Goal: Task Accomplishment & Management: Manage account settings

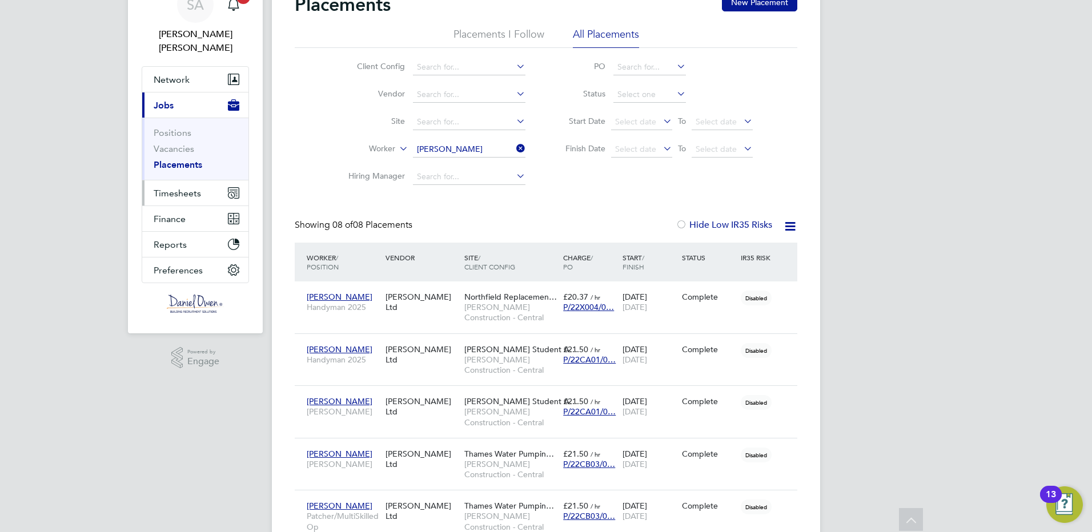
click at [177, 181] on button "Timesheets" at bounding box center [195, 193] width 106 height 25
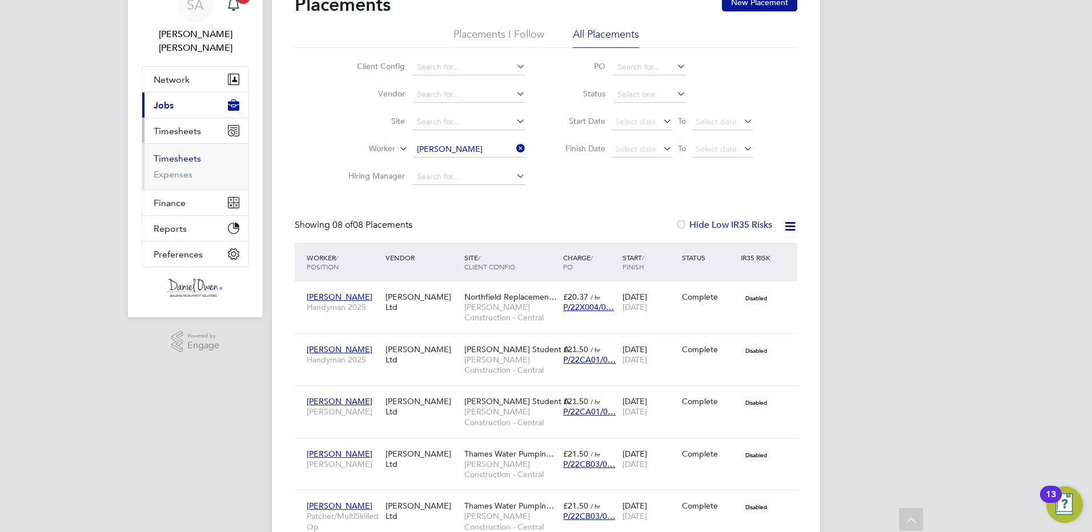
click at [176, 153] on link "Timesheets" at bounding box center [177, 158] width 47 height 11
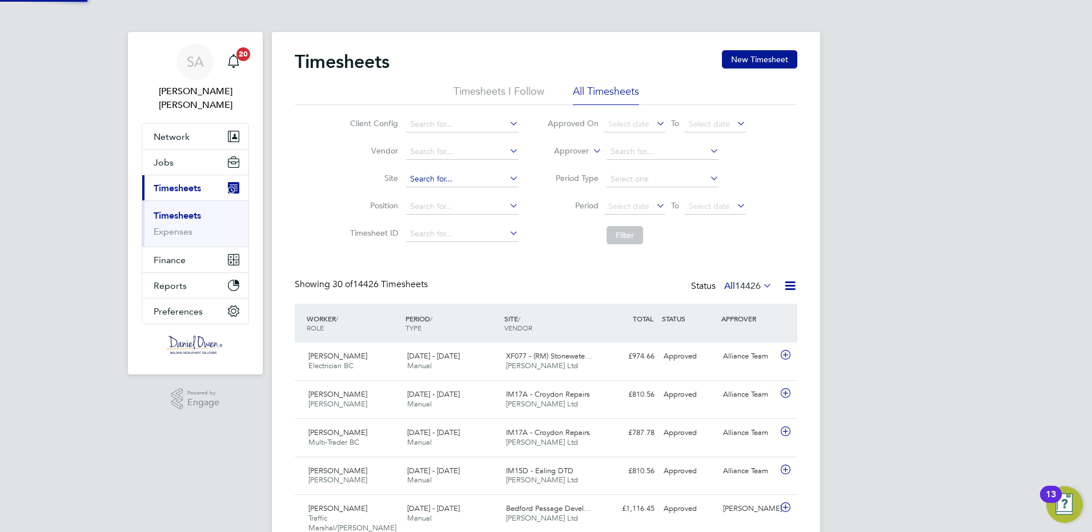
click at [427, 182] on input at bounding box center [462, 179] width 113 height 16
type input "[PERSON_NAME]"
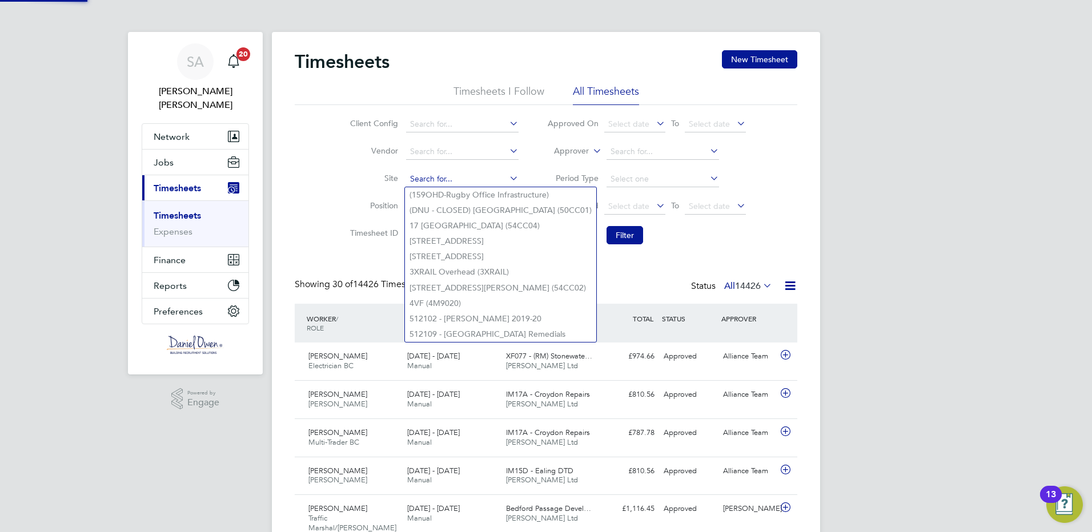
click at [437, 173] on input at bounding box center [462, 179] width 113 height 16
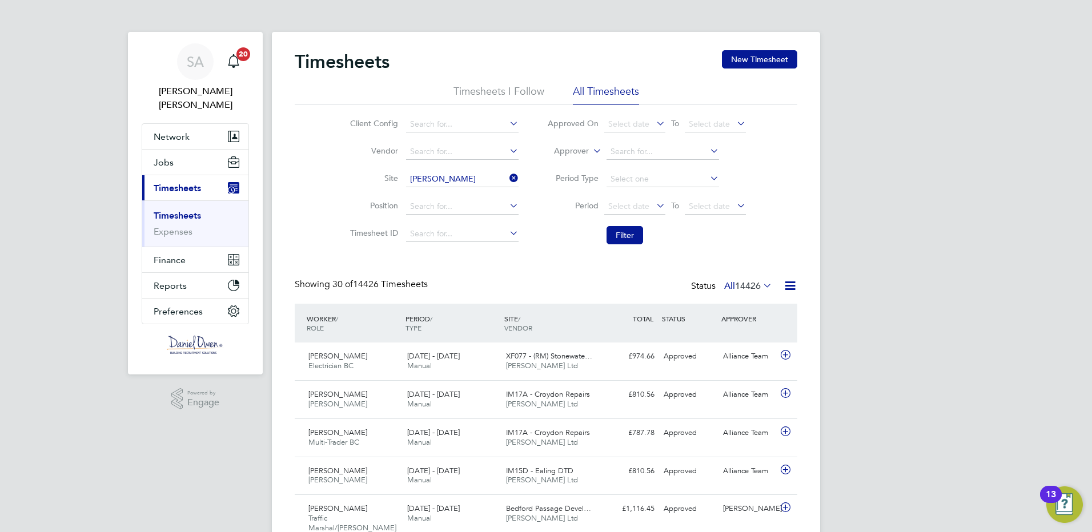
click at [443, 191] on li "[PERSON_NAME] Student Accom Enabling Works (22CA01)" at bounding box center [530, 194] width 251 height 15
type input "[PERSON_NAME] Student Accom Enabling Works (22CA01)"
click at [634, 235] on button "Filter" at bounding box center [625, 235] width 37 height 18
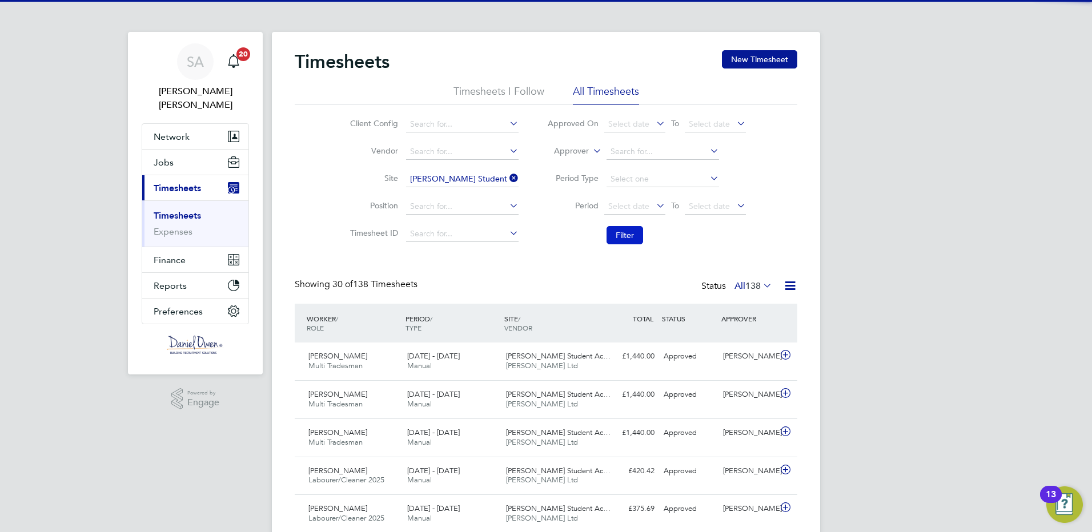
scroll to position [29, 99]
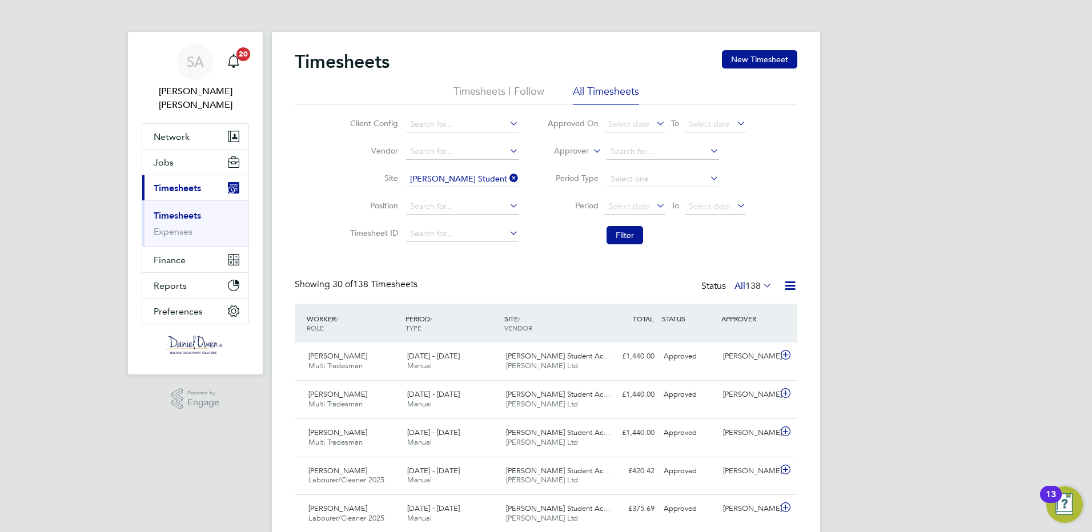
click at [491, 326] on div "PERIOD / TYPE" at bounding box center [452, 323] width 99 height 30
click at [604, 367] on div "[PERSON_NAME] Multi Tradesman [DATE] - [DATE] [DATE] - [DATE] Manual [PERSON_NA…" at bounding box center [546, 362] width 503 height 38
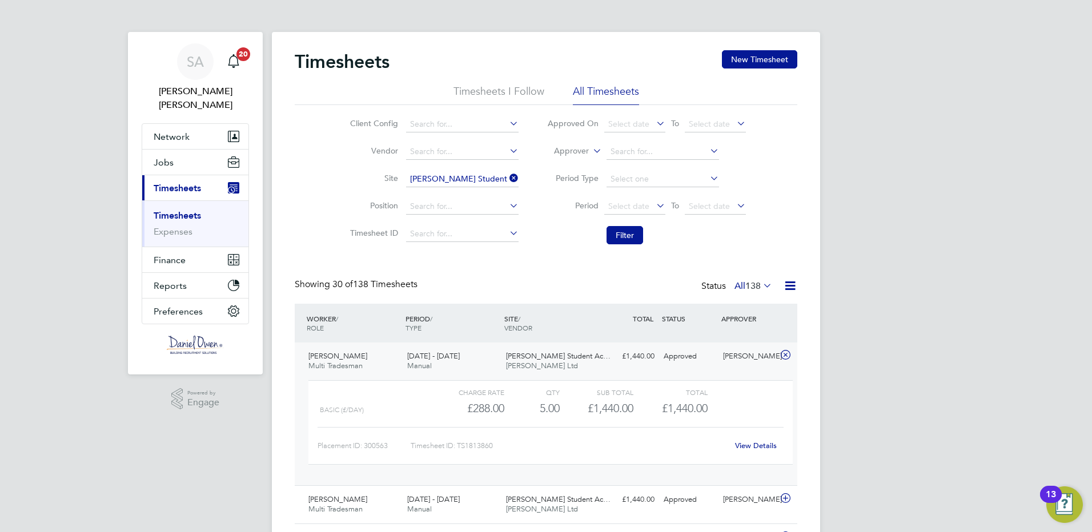
click at [507, 177] on icon at bounding box center [507, 178] width 0 height 16
click at [420, 177] on input at bounding box center [462, 179] width 113 height 16
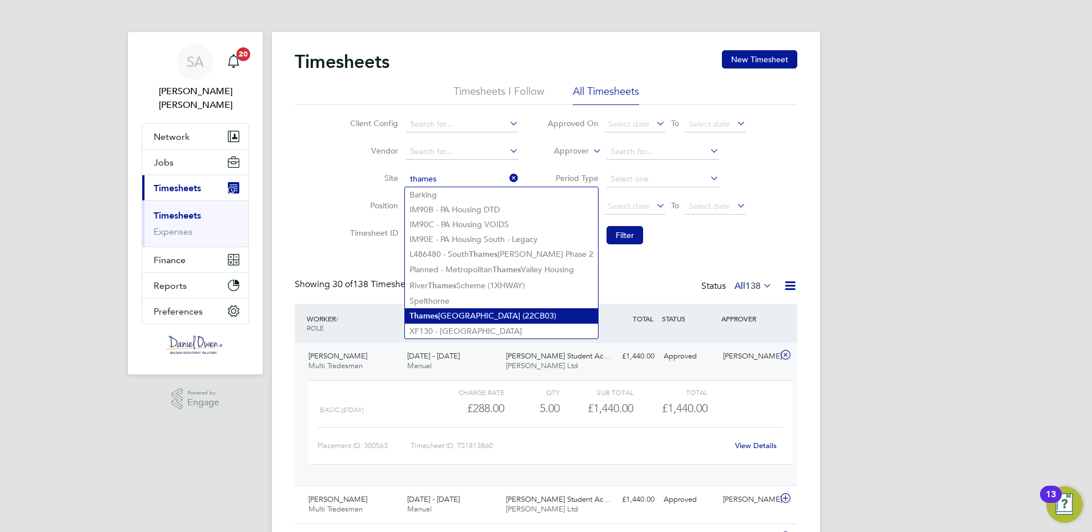
click at [430, 313] on b "Thames" at bounding box center [424, 316] width 29 height 10
type input "[GEOGRAPHIC_DATA] (22CB03)"
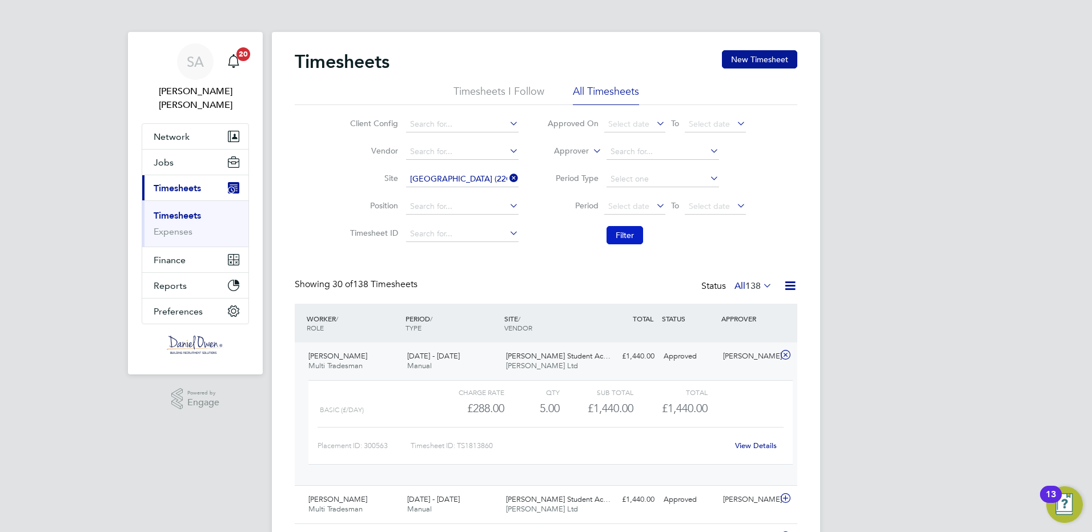
click at [633, 238] on button "Filter" at bounding box center [625, 235] width 37 height 18
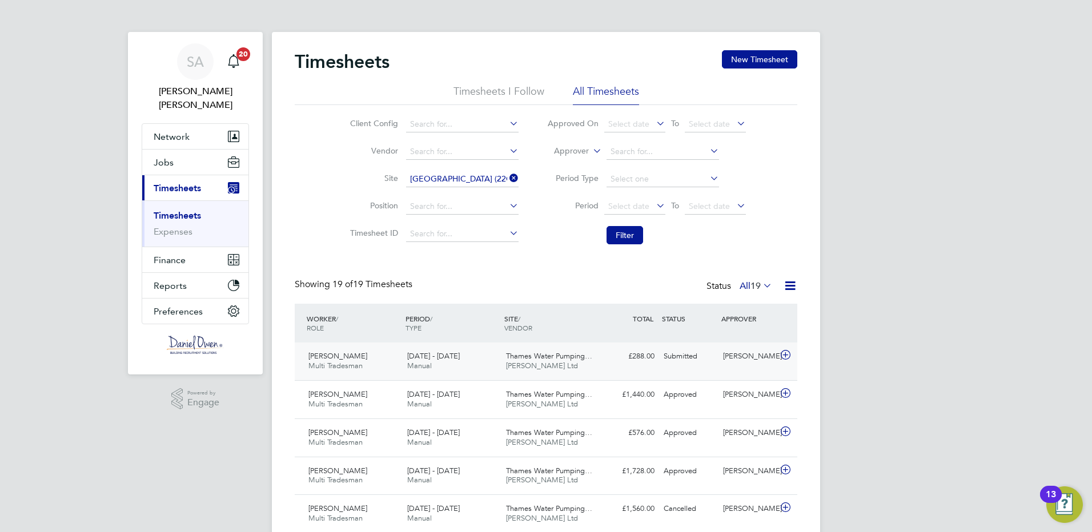
click at [651, 354] on div "£288.00 Submitted" at bounding box center [629, 356] width 59 height 19
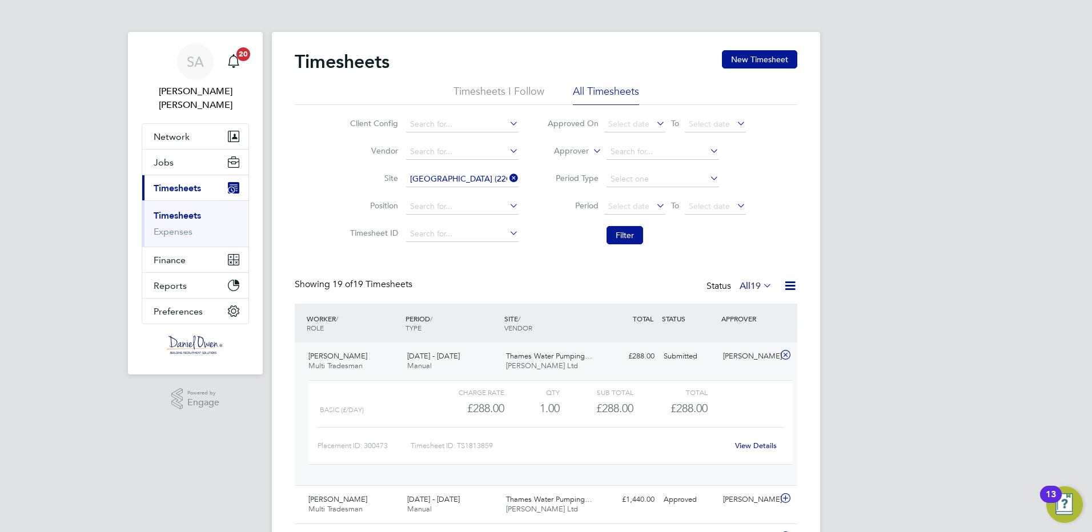
click at [507, 175] on icon at bounding box center [507, 178] width 0 height 16
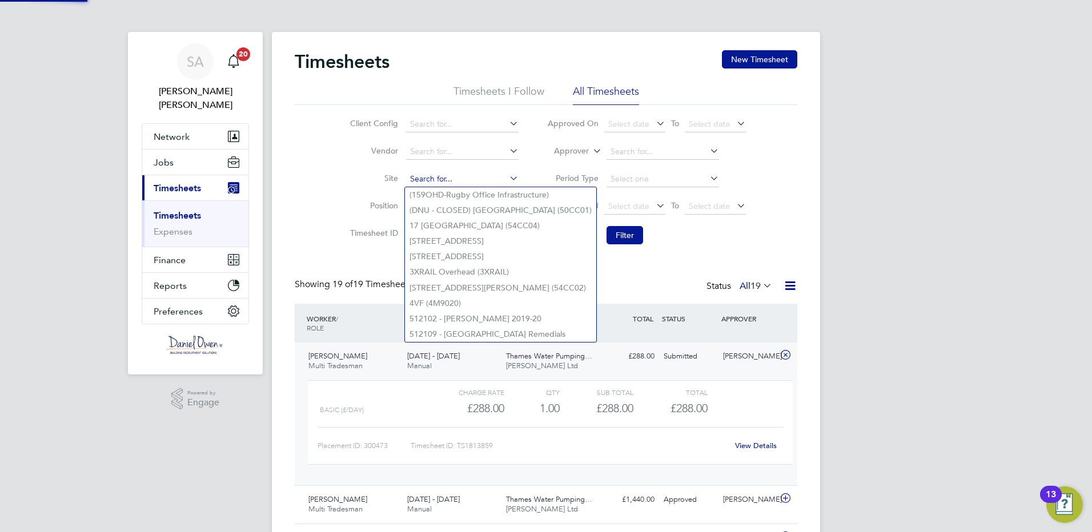
click at [424, 174] on input at bounding box center [462, 179] width 113 height 16
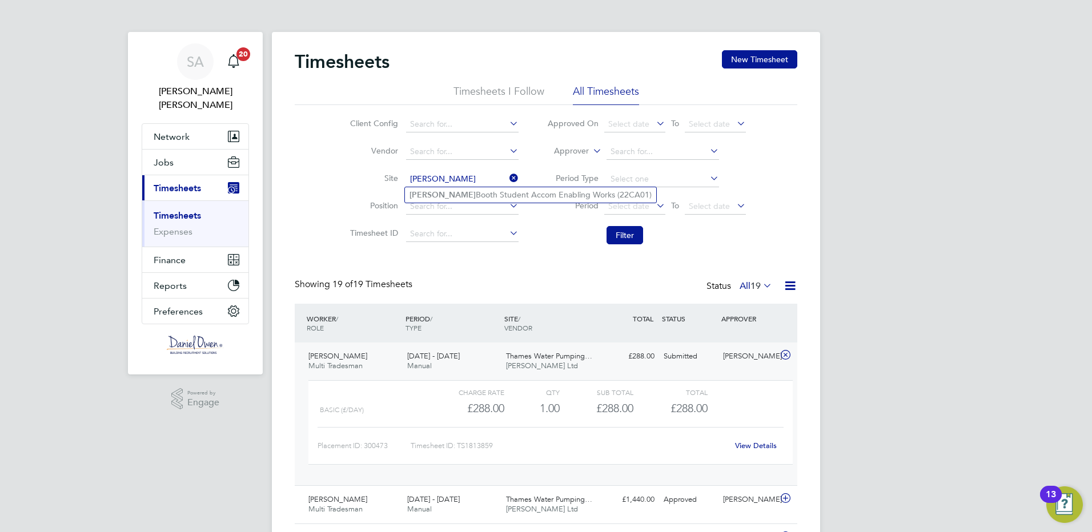
type input "[PERSON_NAME]"
click at [437, 182] on input at bounding box center [462, 179] width 113 height 16
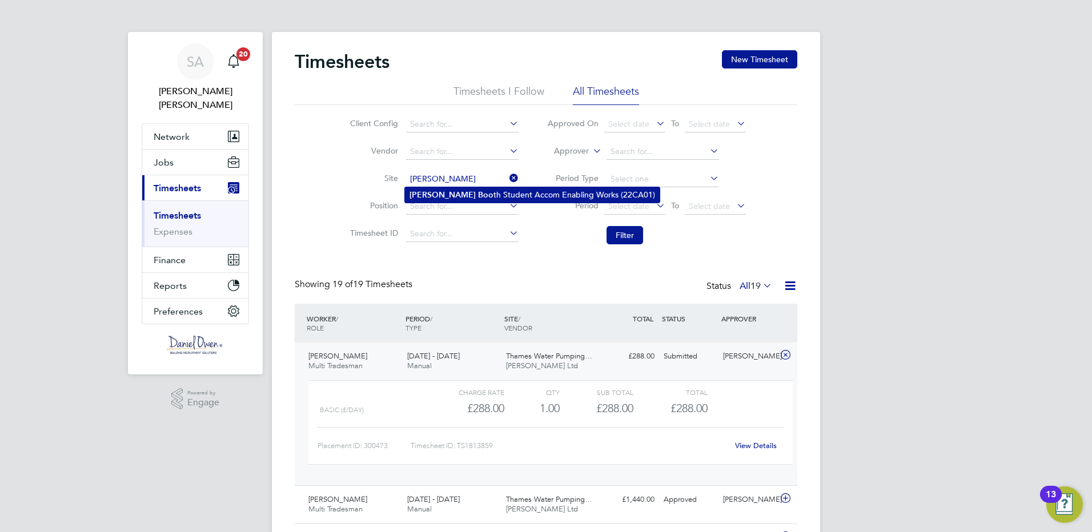
click at [478, 195] on b "Boo" at bounding box center [485, 195] width 15 height 10
type input "[PERSON_NAME] Student Accom Enabling Works (22CA01)"
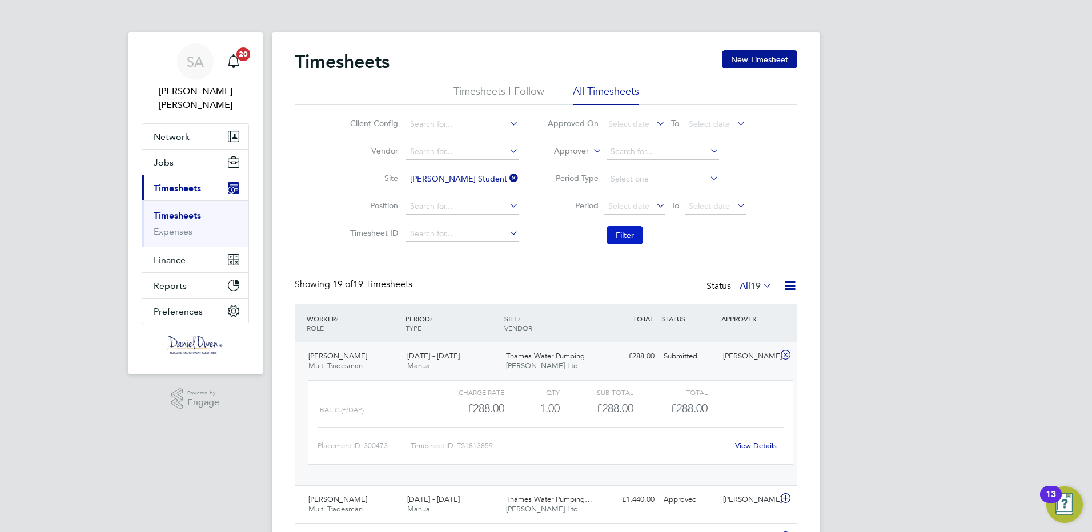
click at [613, 237] on button "Filter" at bounding box center [625, 235] width 37 height 18
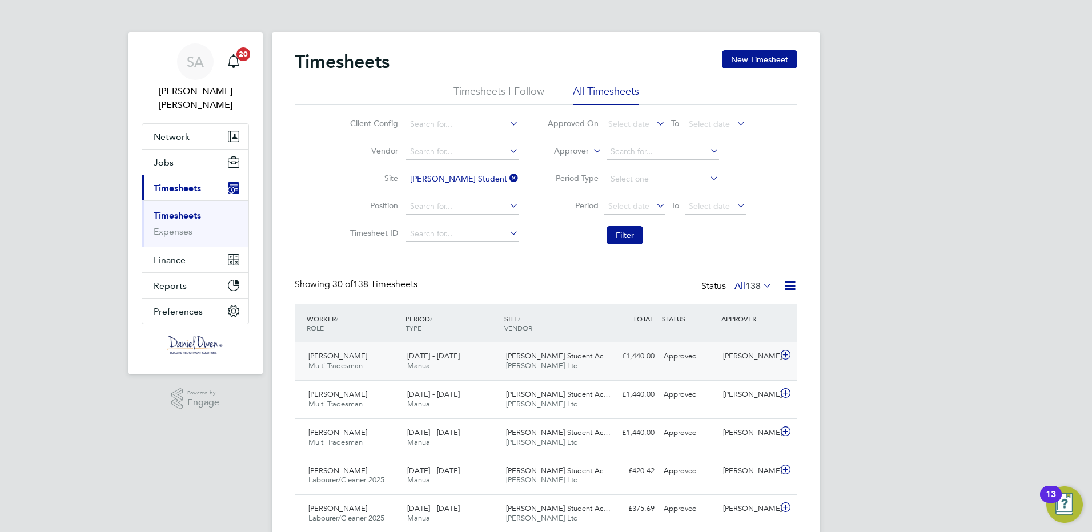
click at [689, 358] on div "Approved" at bounding box center [688, 356] width 59 height 19
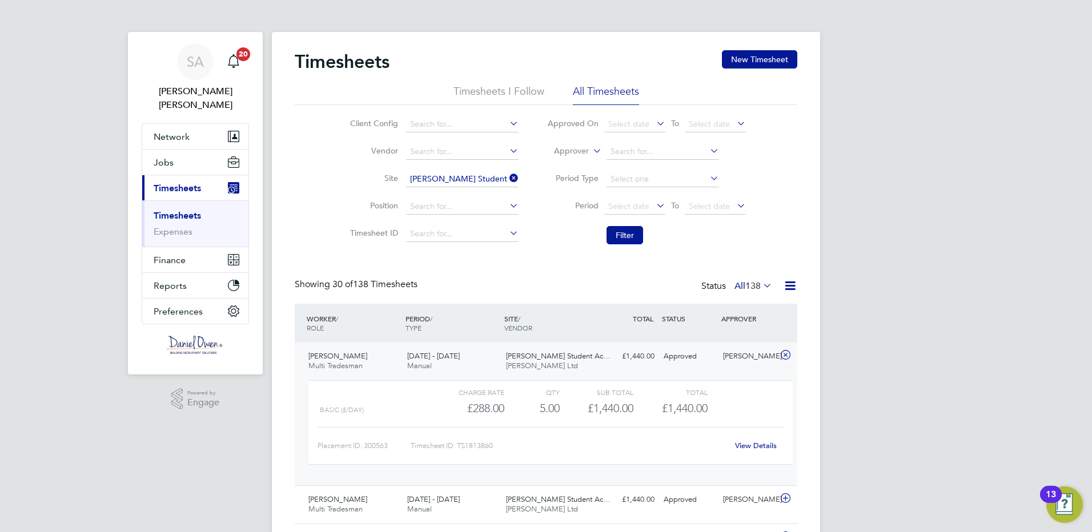
click at [747, 444] on link "View Details" at bounding box center [756, 446] width 42 height 10
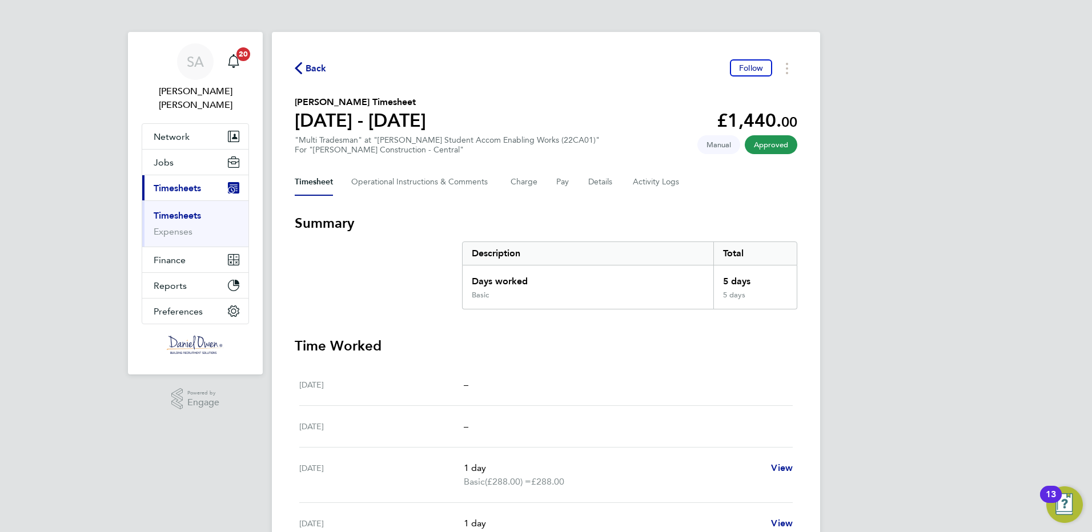
click at [620, 180] on div "Timesheet Operational Instructions & Comments Charge Pay Details Activity Logs" at bounding box center [546, 182] width 503 height 27
click at [655, 177] on Logs-tab "Activity Logs" at bounding box center [657, 182] width 48 height 27
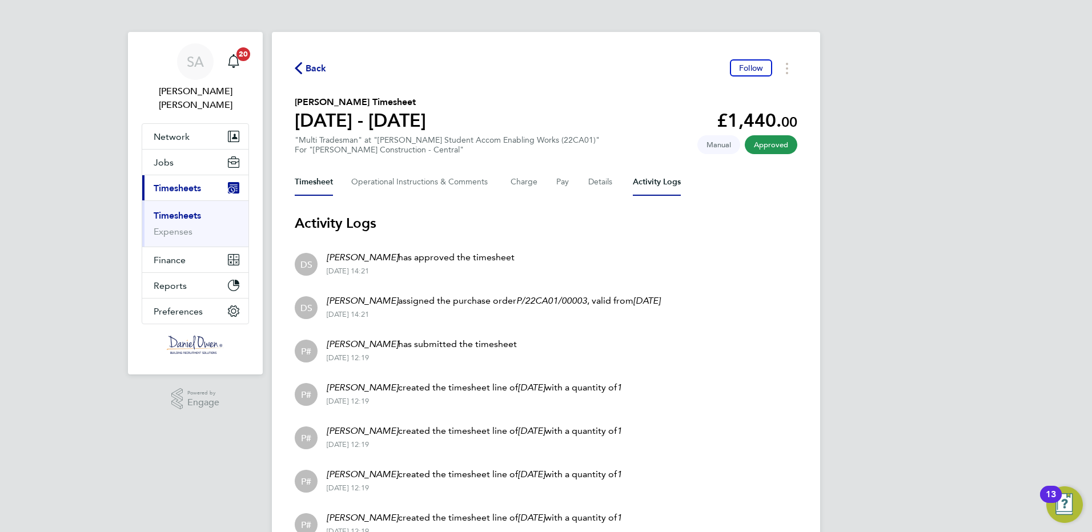
click at [332, 179] on button "Timesheet" at bounding box center [314, 182] width 38 height 27
